Goal: Transaction & Acquisition: Obtain resource

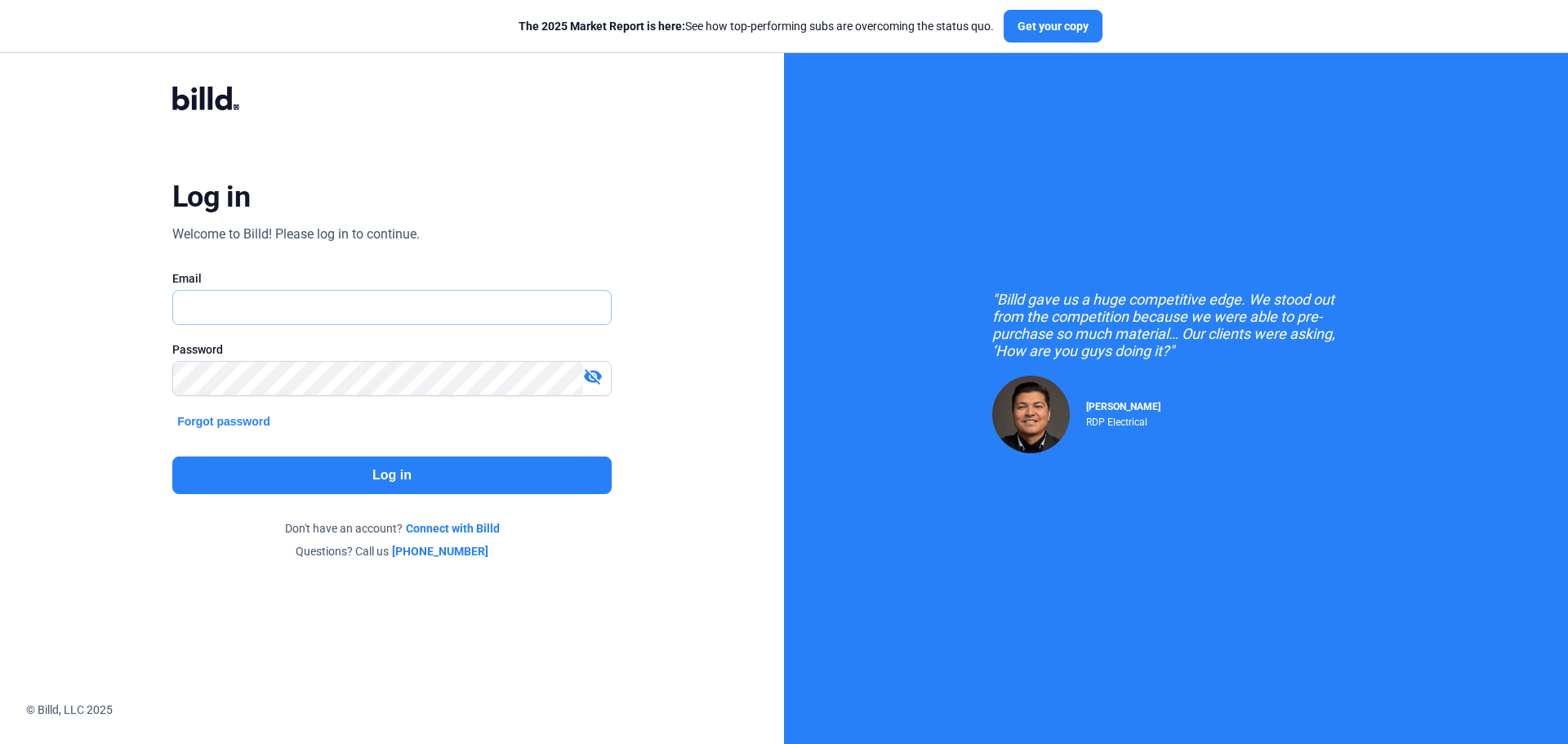
click at [211, 302] on input "text" at bounding box center [383, 308] width 420 height 34
type input "[EMAIL_ADDRESS][DOMAIN_NAME]"
click at [597, 377] on mat-icon "visibility_off" at bounding box center [592, 376] width 19 height 19
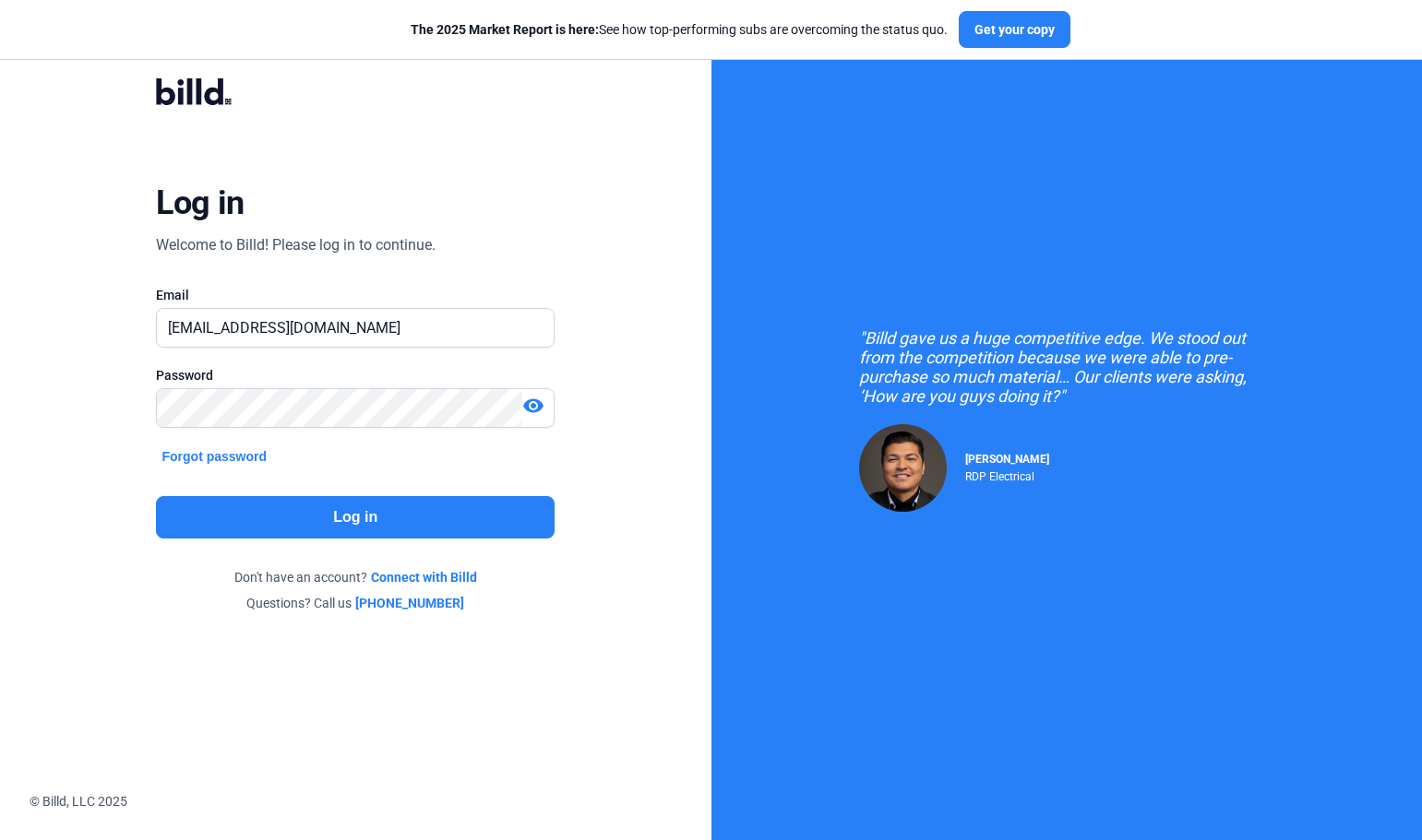
drag, startPoint x: 1609, startPoint y: 18, endPoint x: 1385, endPoint y: 23, distance: 224.1
click at [1383, 25] on div "The 2025 Market Report is here: See how top-performing subs are overcoming the …" at bounding box center [741, 29] width 1481 height 60
drag, startPoint x: 1420, startPoint y: 18, endPoint x: 1329, endPoint y: 27, distance: 91.4
click at [1329, 27] on div "The 2025 Market Report is here: See how top-performing subs are overcoming the …" at bounding box center [741, 29] width 1481 height 60
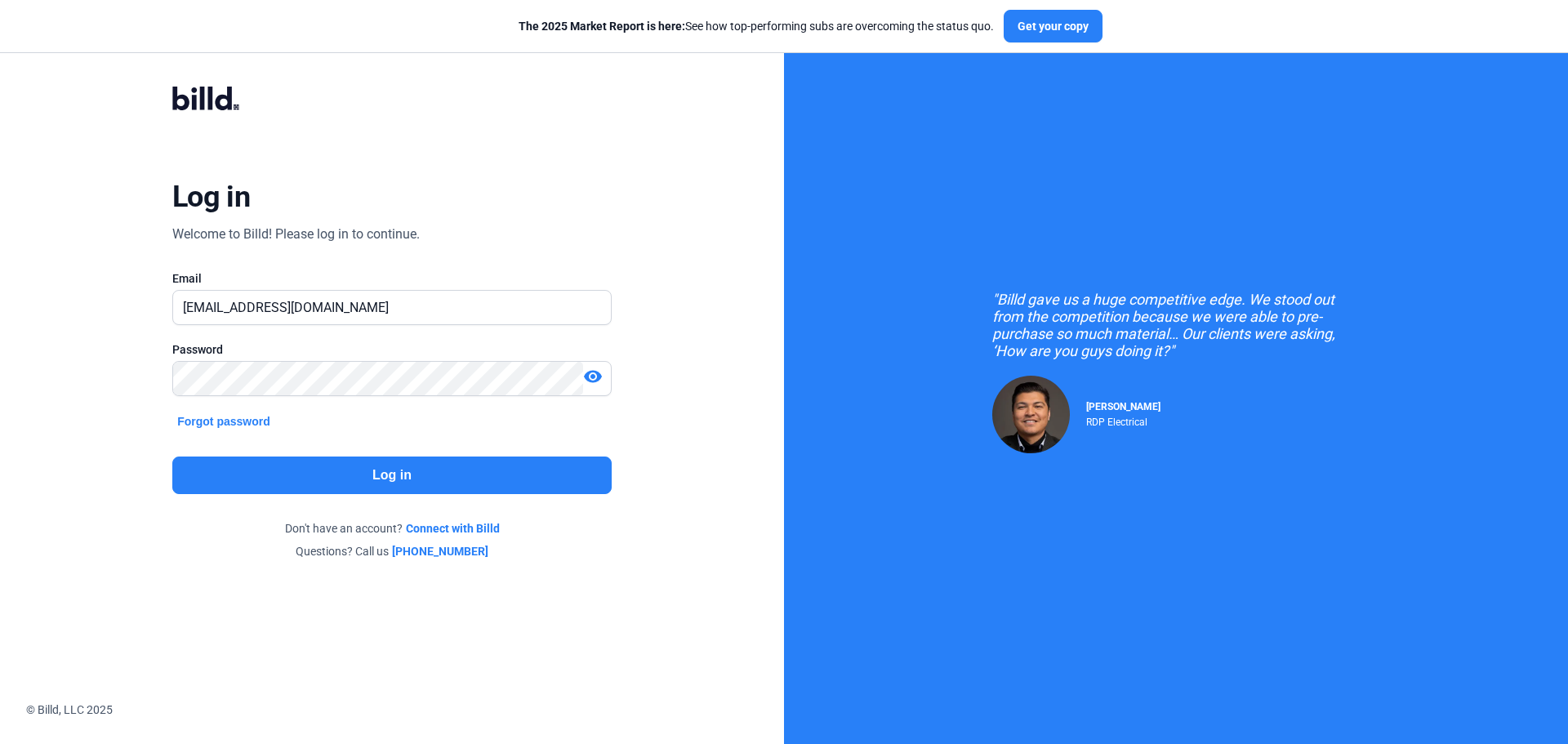
click at [429, 474] on button "Log in" at bounding box center [392, 475] width 439 height 38
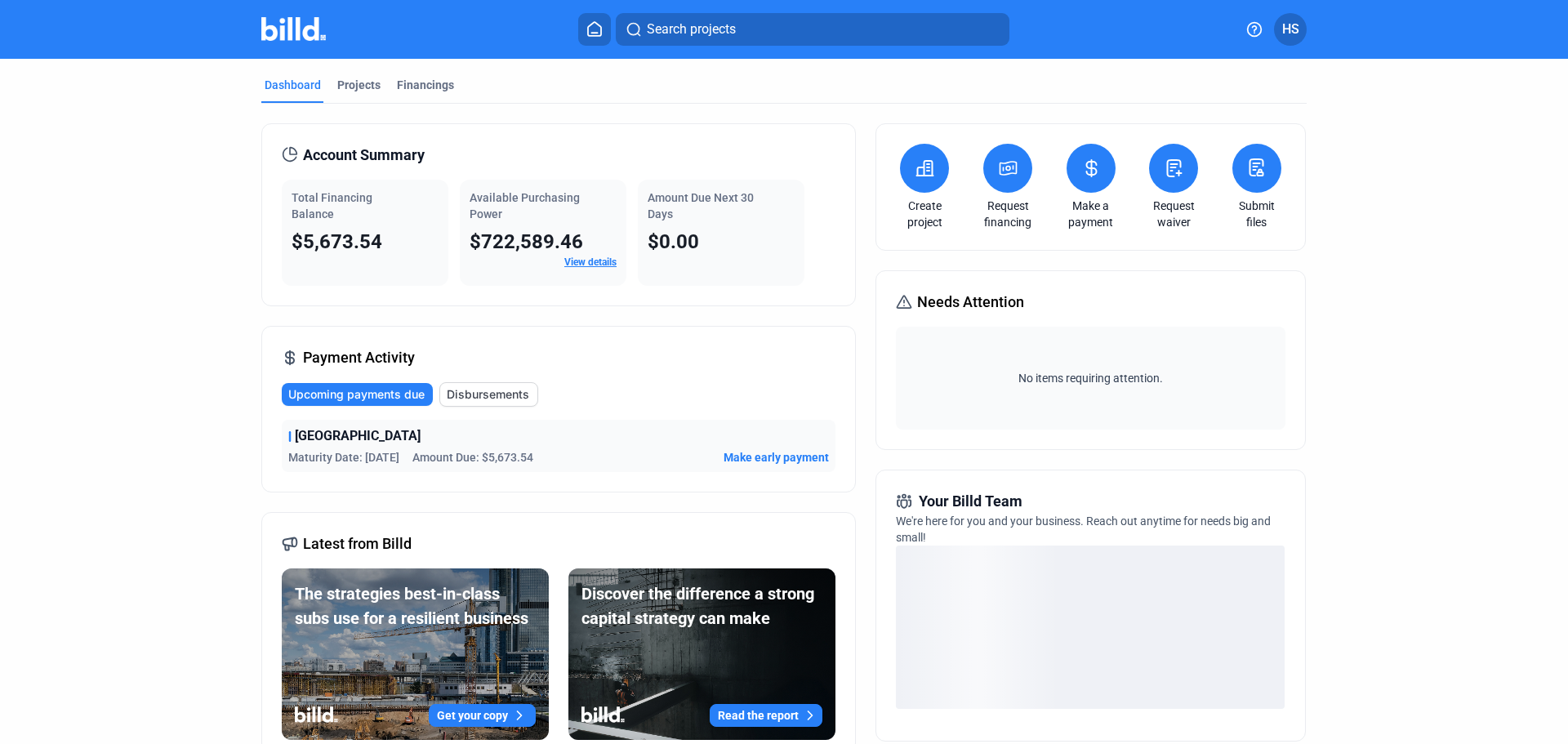
click at [371, 390] on span "Upcoming payments due" at bounding box center [356, 393] width 136 height 16
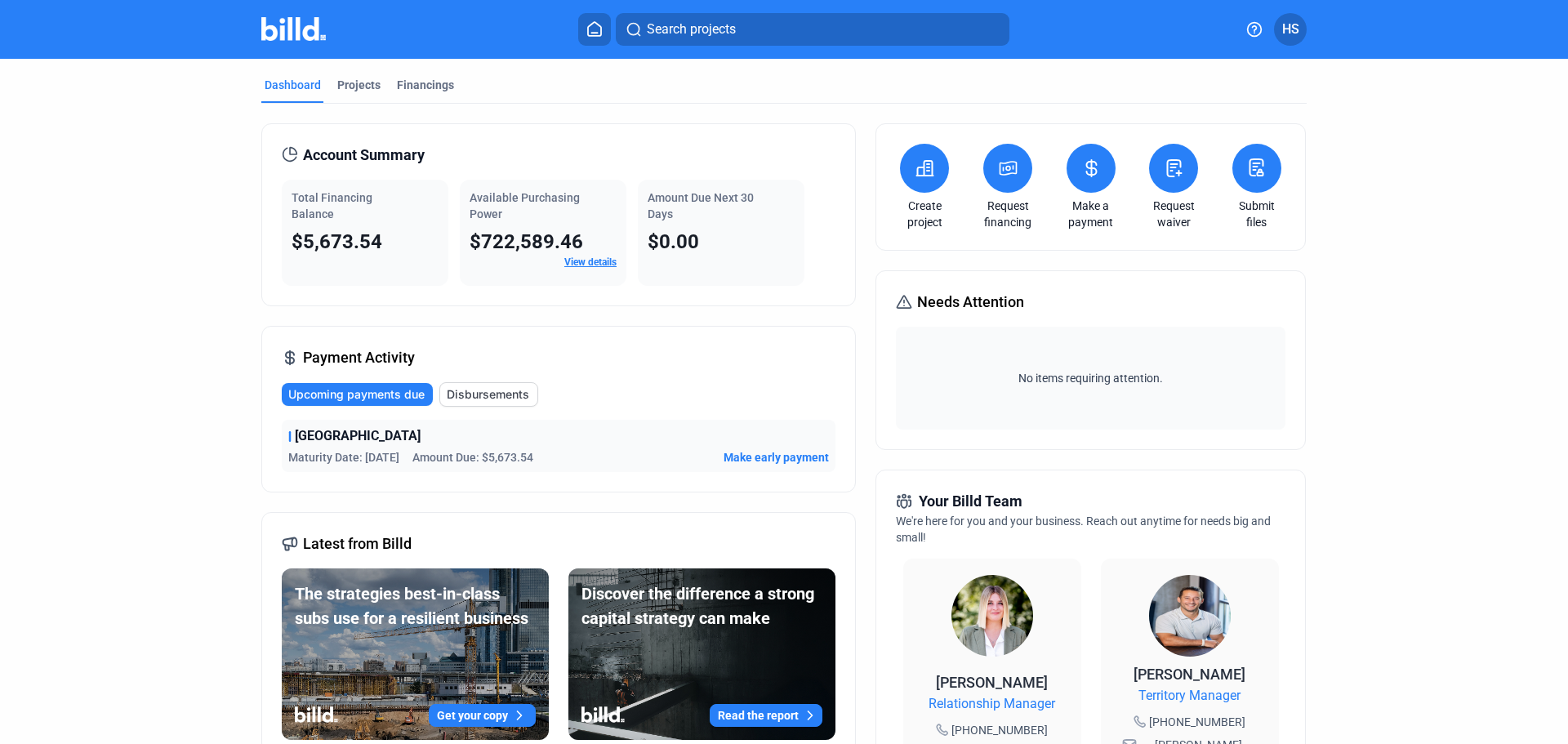
click at [371, 390] on span "Upcoming payments due" at bounding box center [356, 393] width 136 height 16
click at [1003, 165] on icon at bounding box center [1008, 168] width 20 height 19
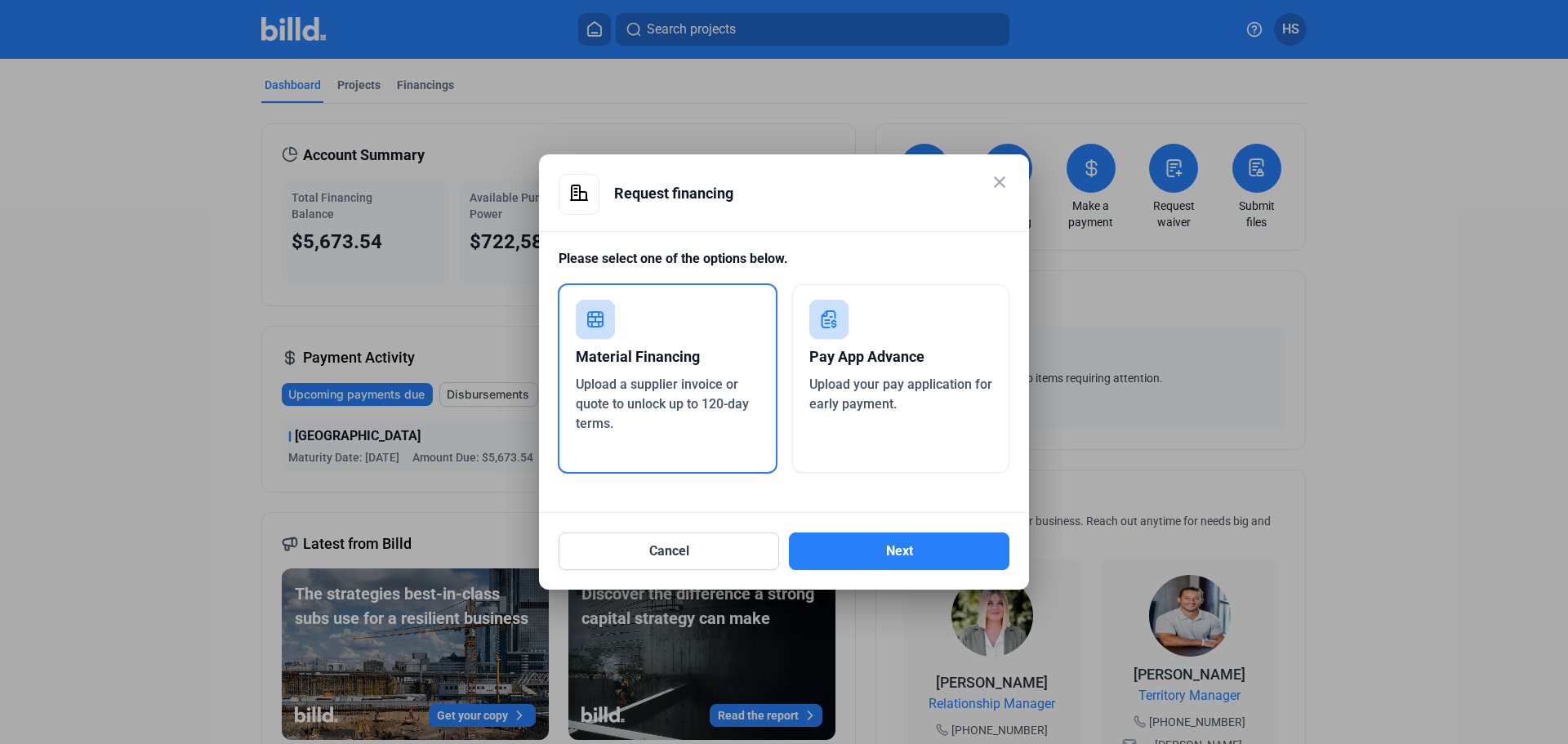
click at [586, 319] on rect at bounding box center [595, 319] width 40 height 40
click at [844, 547] on button "Next" at bounding box center [899, 551] width 221 height 38
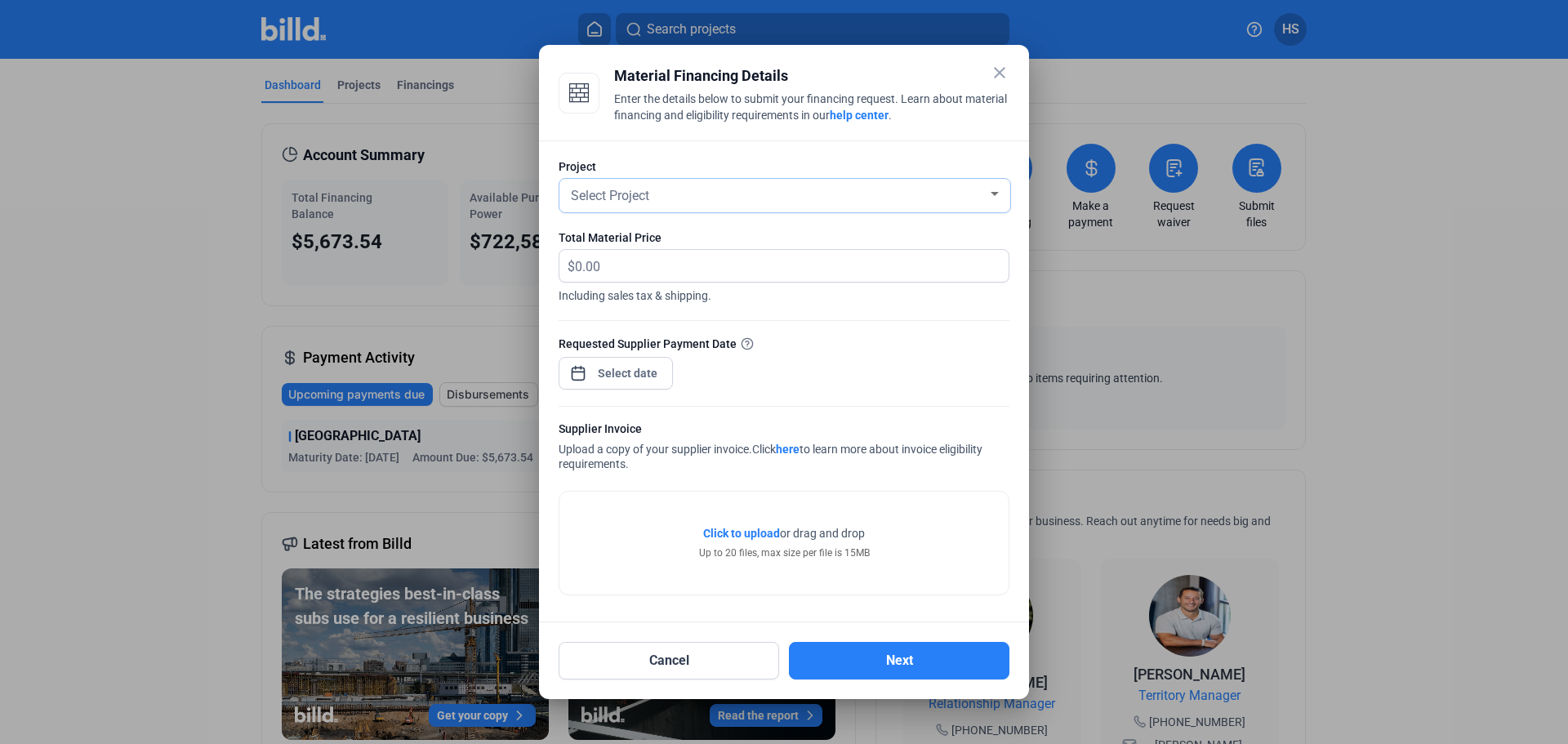
click at [996, 190] on div at bounding box center [994, 195] width 14 height 13
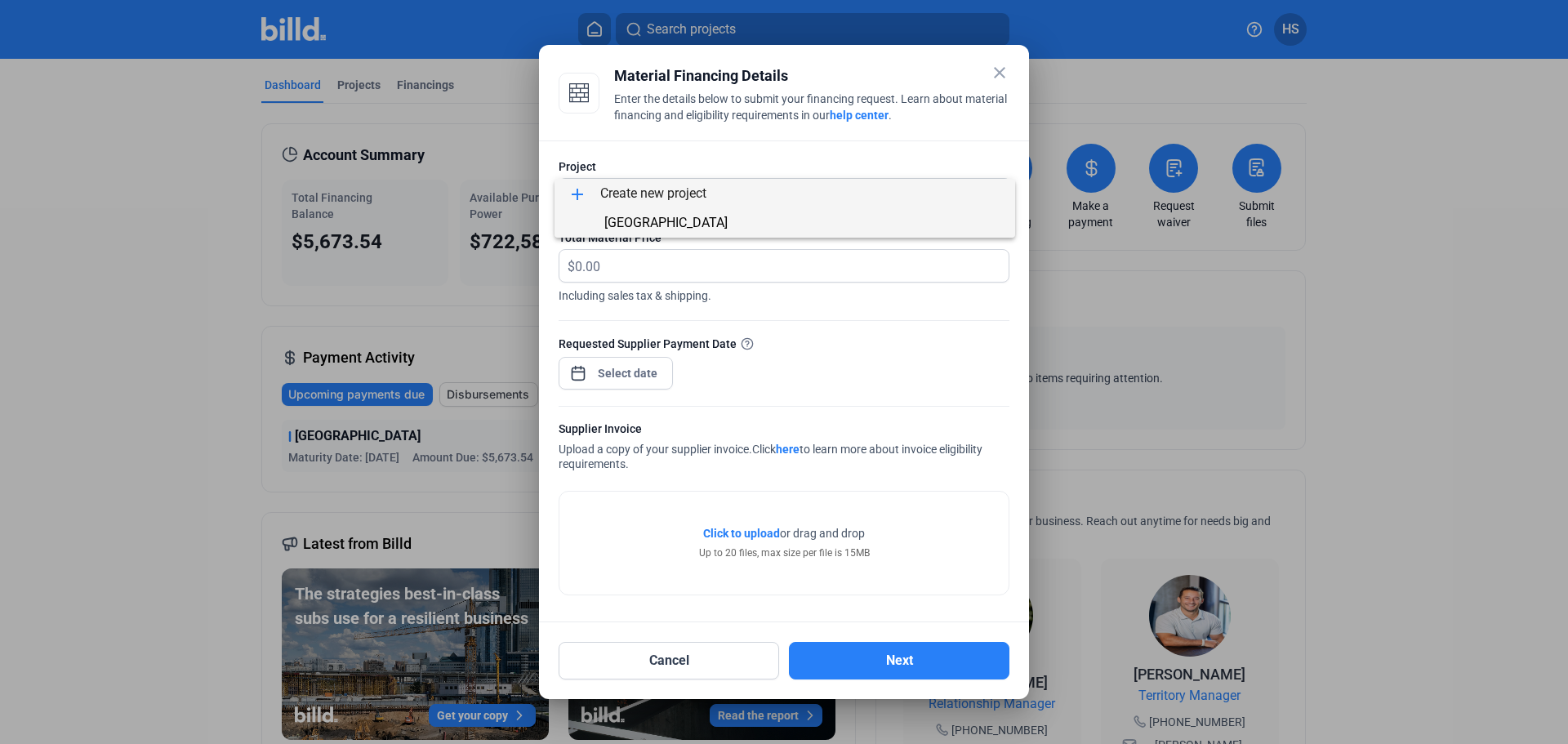
click at [699, 218] on span "[GEOGRAPHIC_DATA]" at bounding box center [666, 222] width 123 height 15
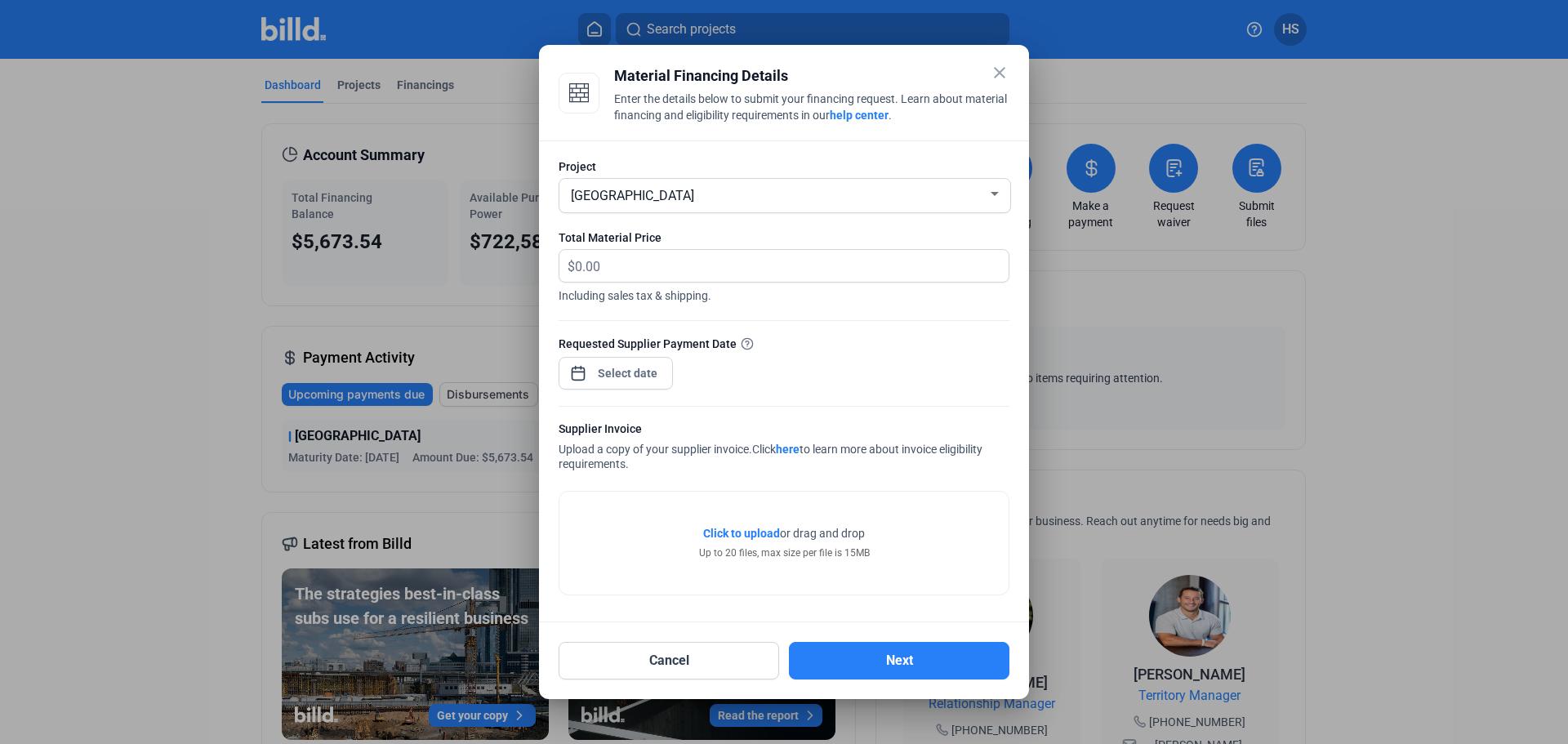
drag, startPoint x: 999, startPoint y: 65, endPoint x: 1019, endPoint y: 61, distance: 20.4
click at [998, 66] on mat-icon "close" at bounding box center [999, 72] width 19 height 19
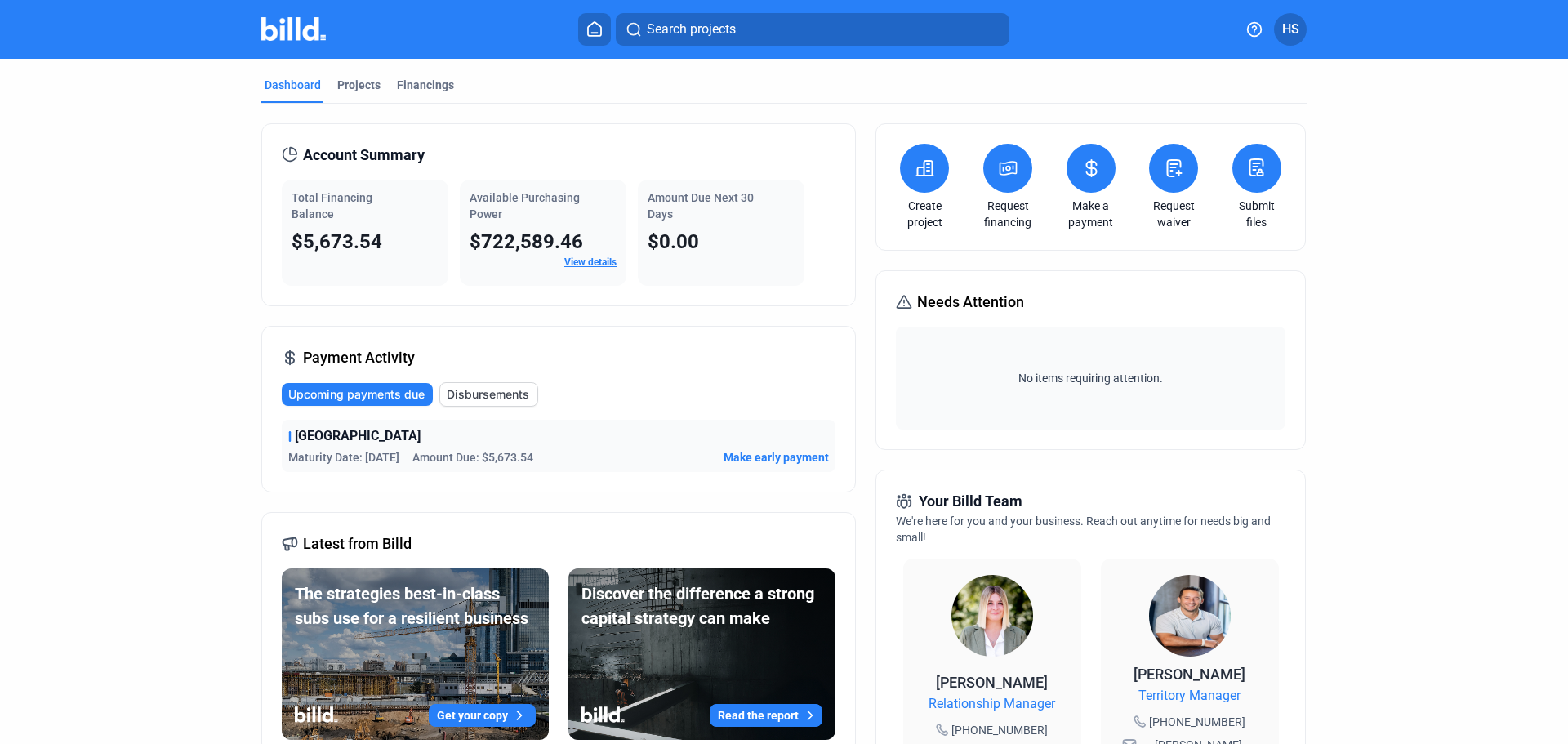
click at [1308, 26] on div "Search projects HS" at bounding box center [784, 29] width 1274 height 33
drag, startPoint x: 1285, startPoint y: 24, endPoint x: 1291, endPoint y: 33, distance: 10.8
click at [1291, 33] on span "HS" at bounding box center [1291, 29] width 17 height 19
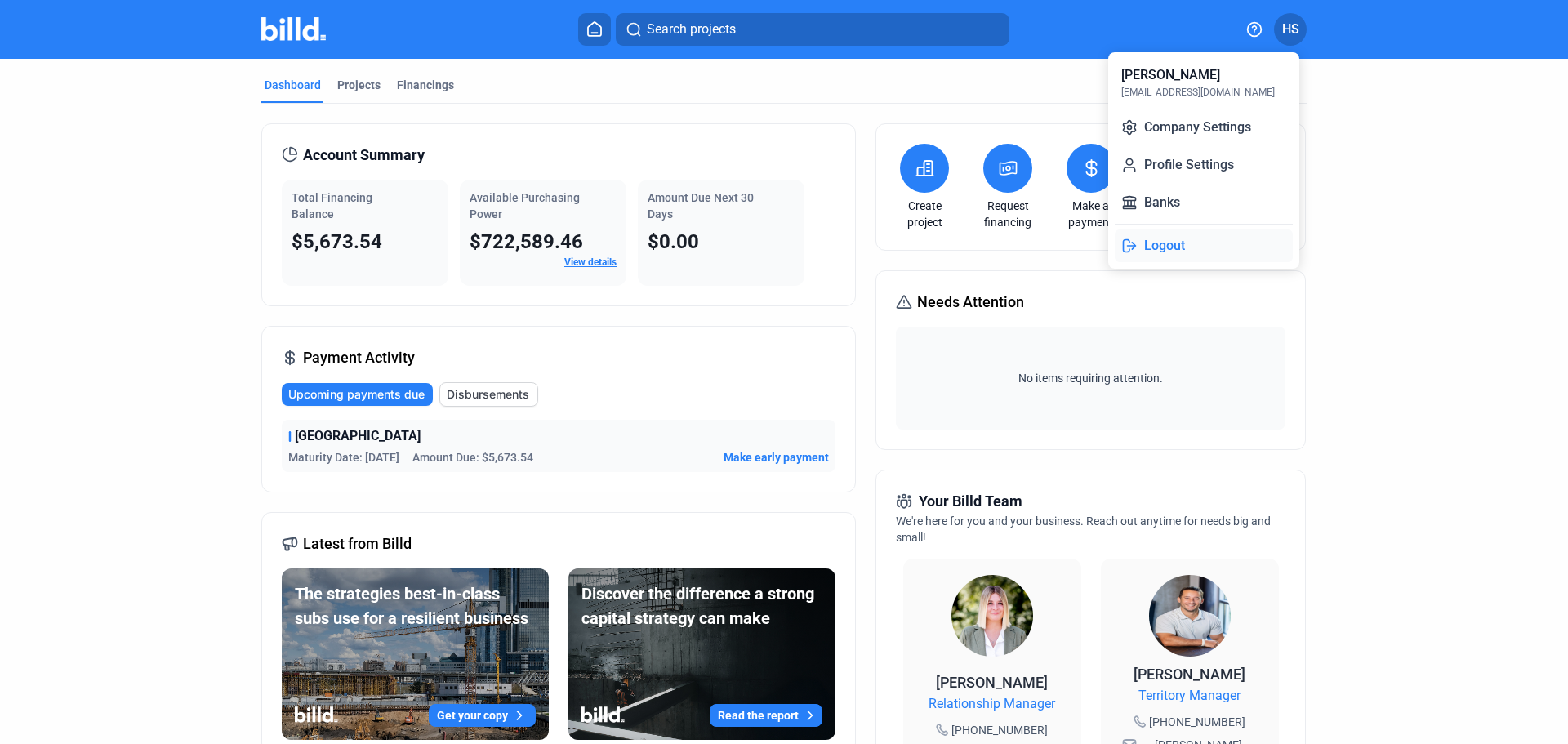
click at [1170, 242] on button "Logout" at bounding box center [1203, 245] width 178 height 33
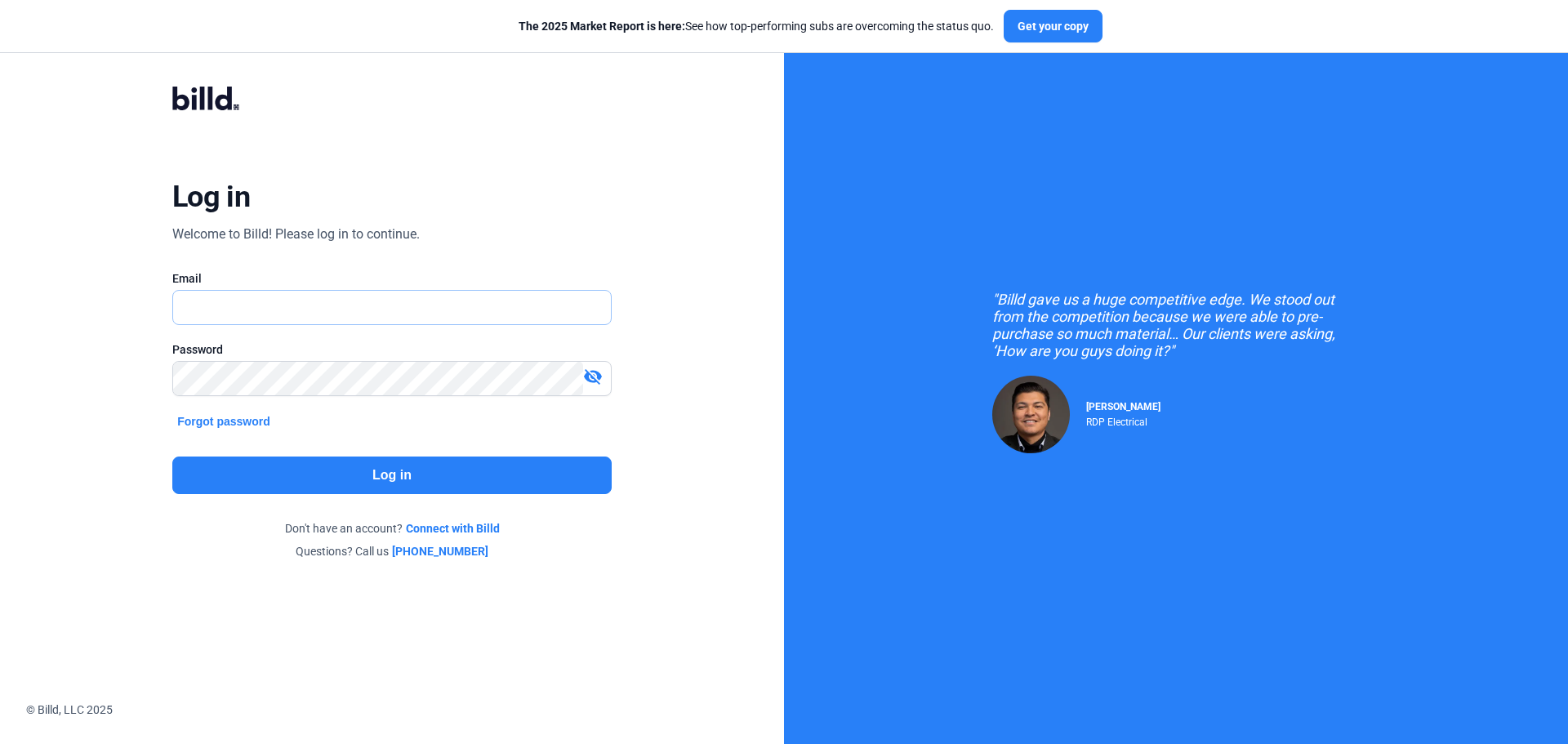
type input "[EMAIL_ADDRESS][DOMAIN_NAME]"
